Goal: Navigation & Orientation: Find specific page/section

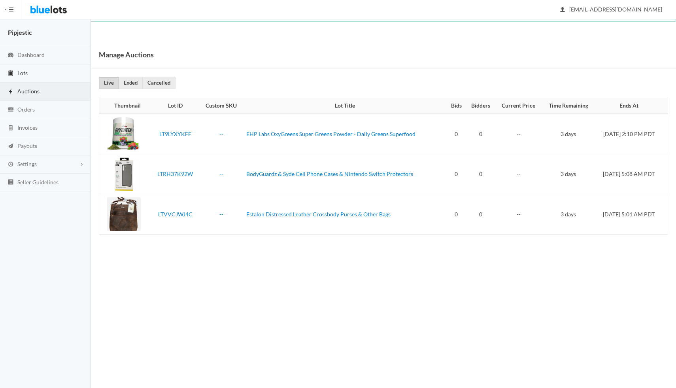
click at [32, 72] on link "Lots" at bounding box center [45, 73] width 91 height 18
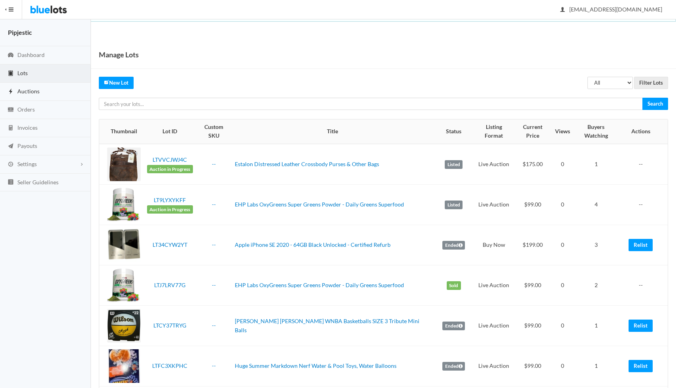
click at [43, 93] on link "Auctions" at bounding box center [45, 92] width 91 height 18
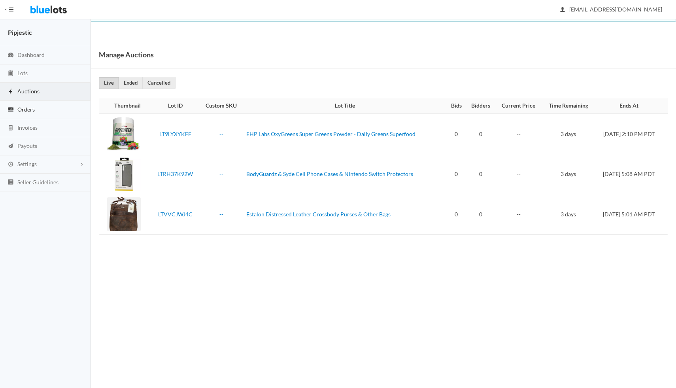
click at [42, 107] on link "Orders" at bounding box center [45, 110] width 91 height 18
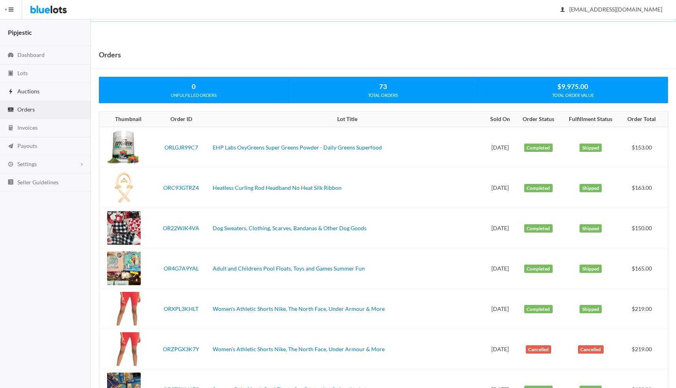
click at [36, 91] on span "Auctions" at bounding box center [28, 91] width 22 height 7
